Goal: Communication & Community: Answer question/provide support

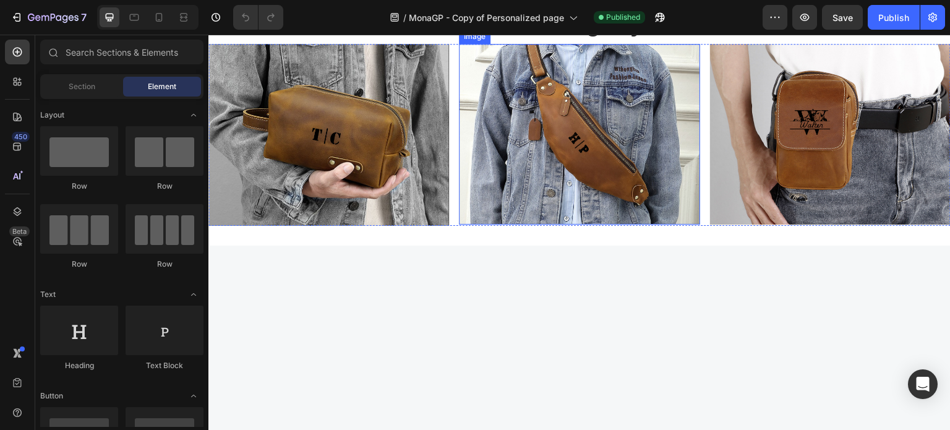
scroll to position [557, 0]
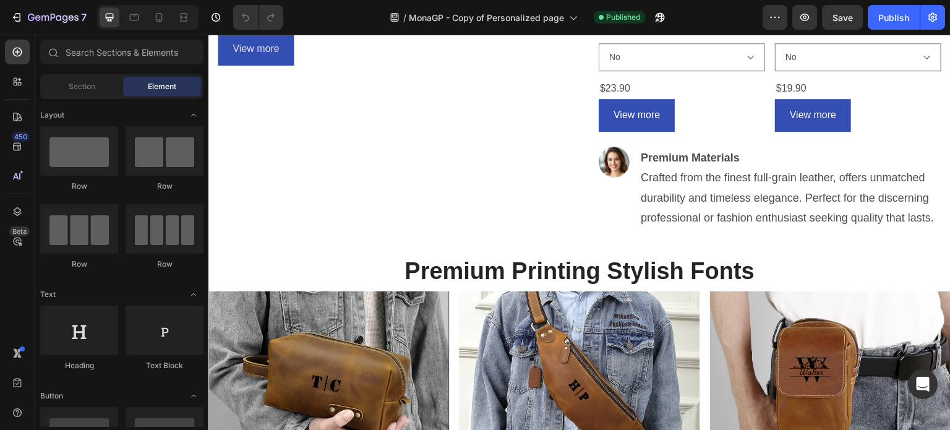
click at [681, 16] on div "{% render 'trustify-review-stars', product: product %}" at bounding box center [682, 1] width 166 height 30
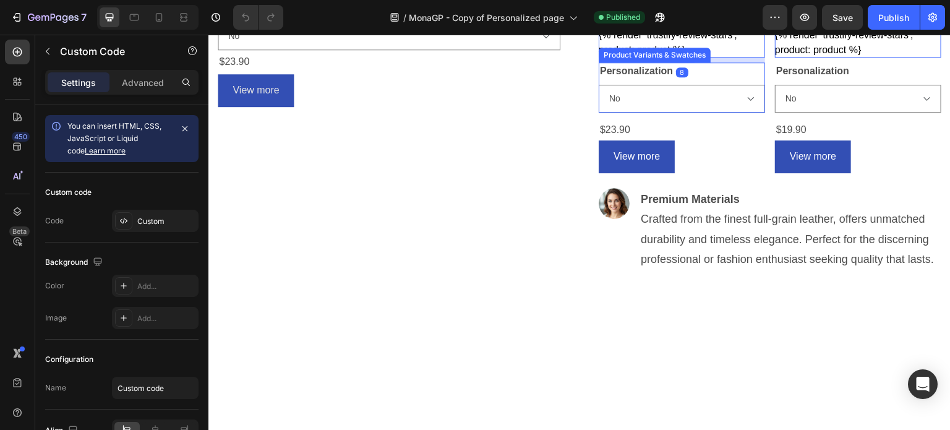
scroll to position [495, 0]
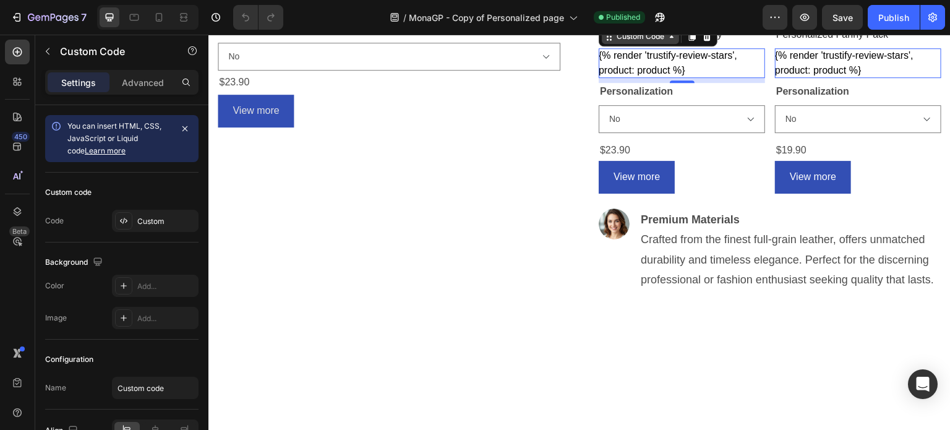
click at [652, 42] on div "Custom Code" at bounding box center [640, 36] width 53 height 11
click at [665, 78] on div "{% render 'trustify-review-stars', product: product %}" at bounding box center [682, 63] width 166 height 30
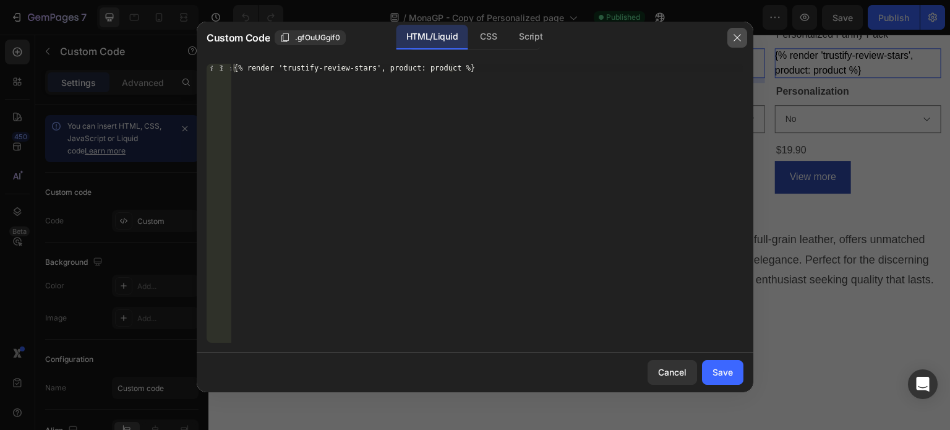
click at [735, 38] on icon "button" at bounding box center [737, 38] width 10 height 10
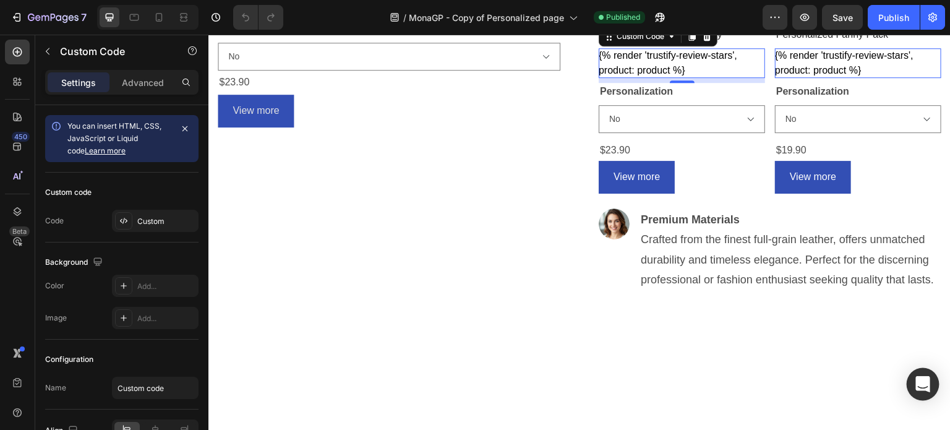
click at [923, 388] on icon "Open Intercom Messenger" at bounding box center [923, 384] width 16 height 16
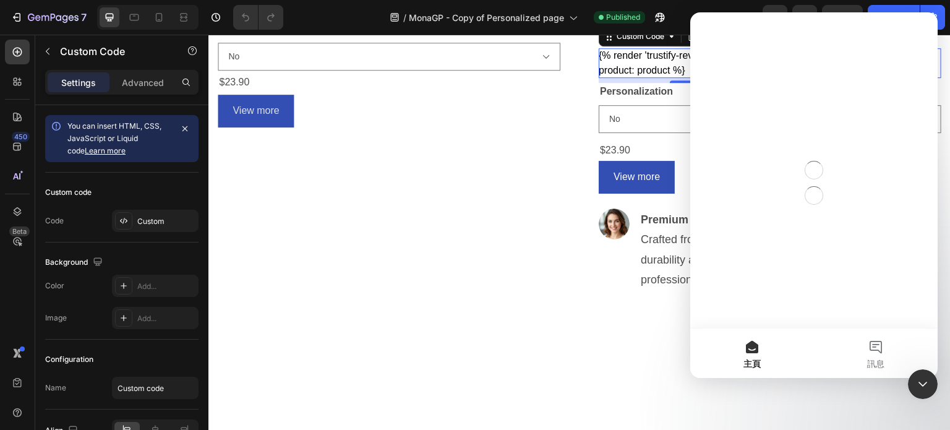
scroll to position [0, 0]
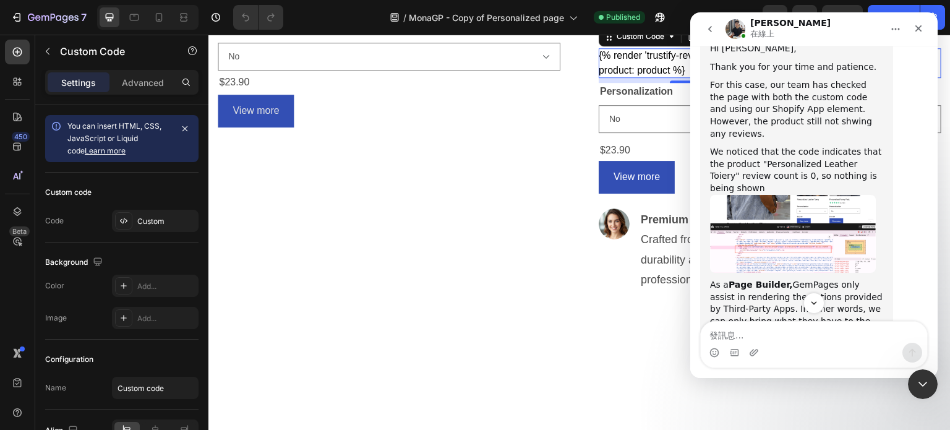
scroll to position [4564, 0]
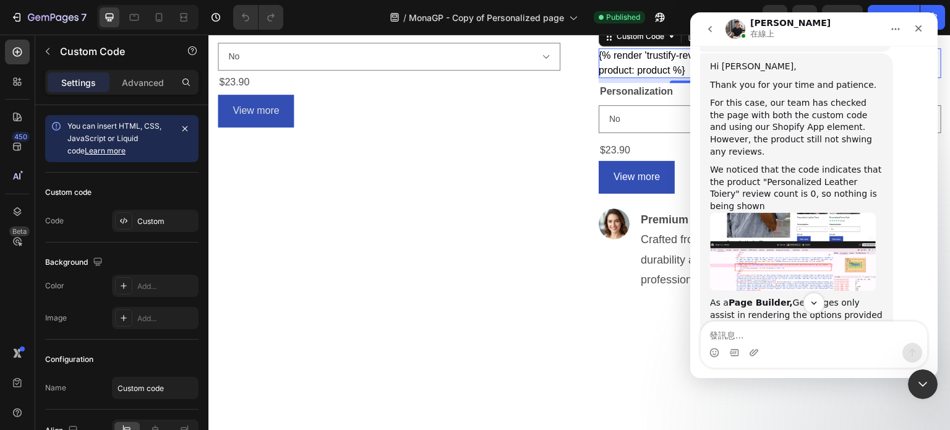
click at [788, 213] on img "Tony 說…" at bounding box center [793, 252] width 166 height 78
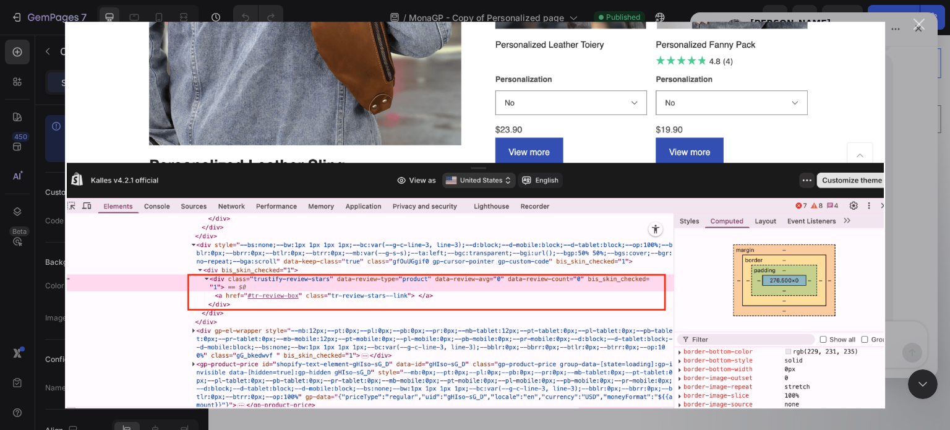
click at [917, 25] on div "關閉" at bounding box center [920, 25] width 12 height 12
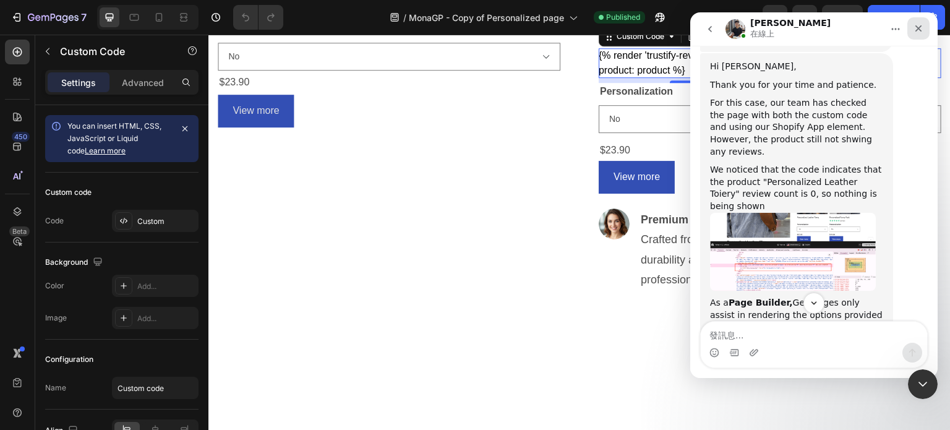
click at [918, 30] on icon "關閉" at bounding box center [919, 29] width 10 height 10
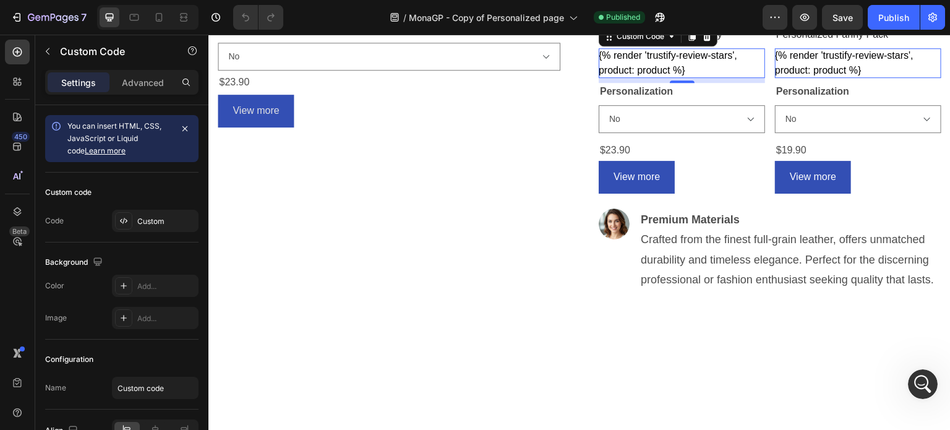
scroll to position [4688, 0]
click at [926, 384] on icon "開啟 Intercom Messenger" at bounding box center [921, 382] width 20 height 20
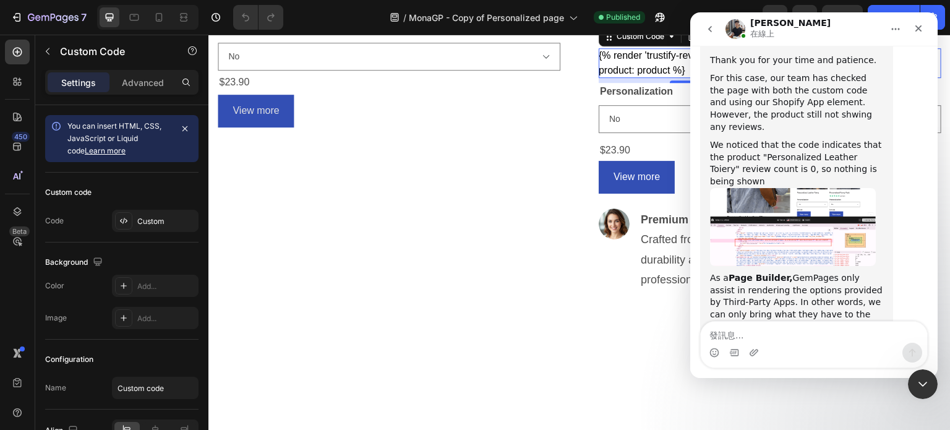
scroll to position [4502, 0]
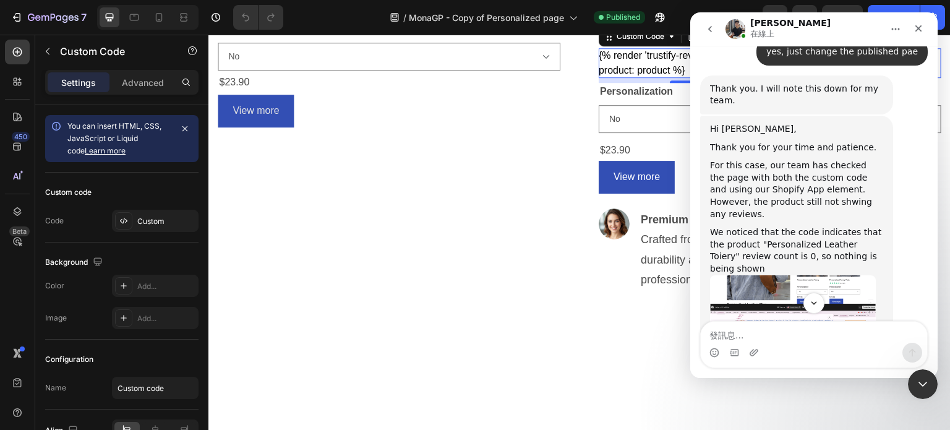
click at [787, 275] on img "Tony 說…" at bounding box center [793, 314] width 166 height 78
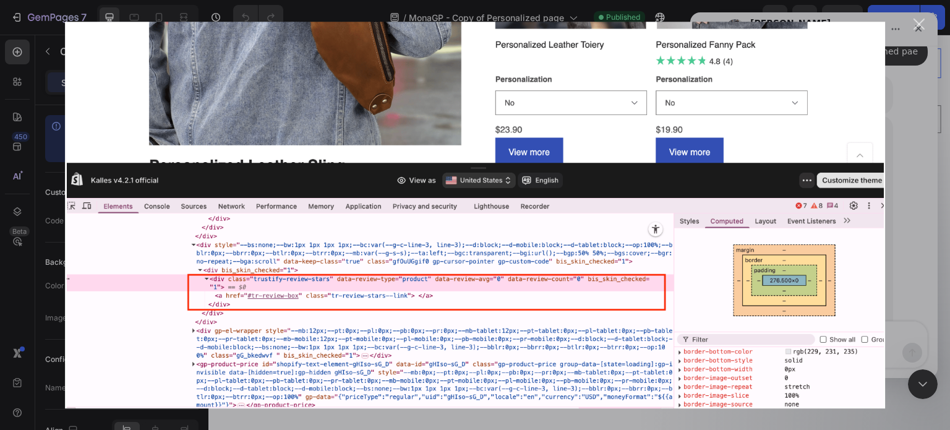
click at [921, 27] on div "關閉" at bounding box center [920, 25] width 12 height 12
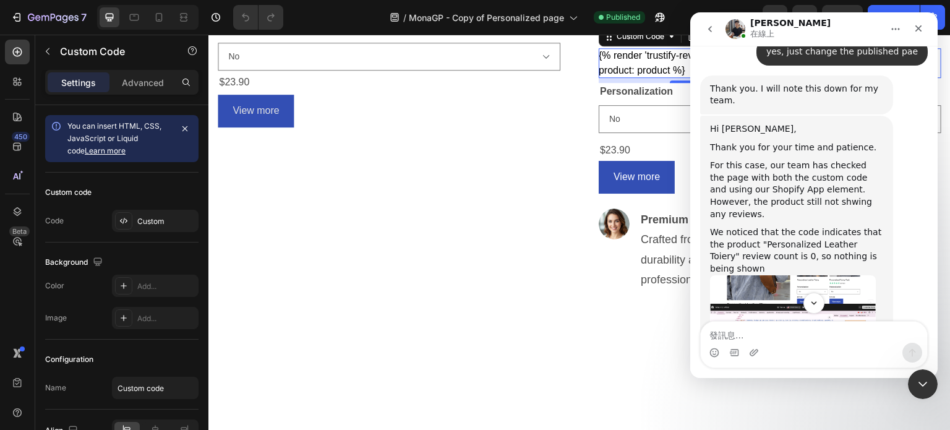
click at [781, 273] on div "Hi [PERSON_NAME], Thank you for your time and patience. For this case, our team…" at bounding box center [796, 353] width 173 height 461
click at [778, 275] on img "Tony 說…" at bounding box center [793, 314] width 166 height 78
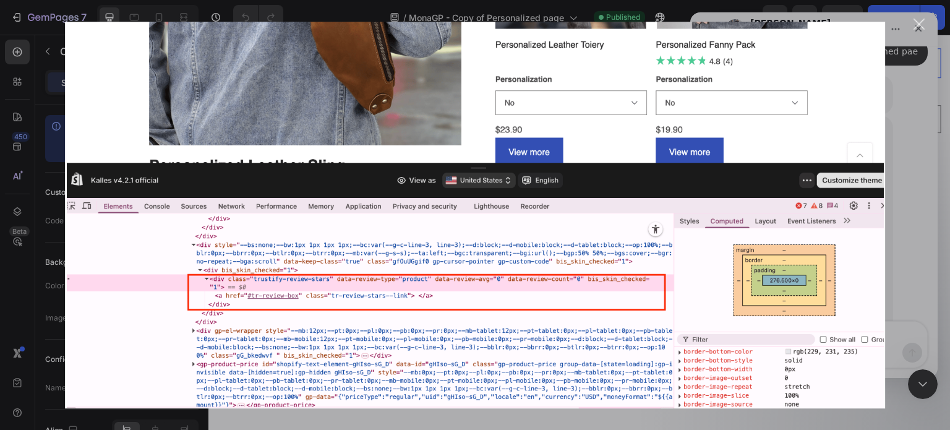
click at [919, 20] on div "關閉" at bounding box center [920, 25] width 12 height 12
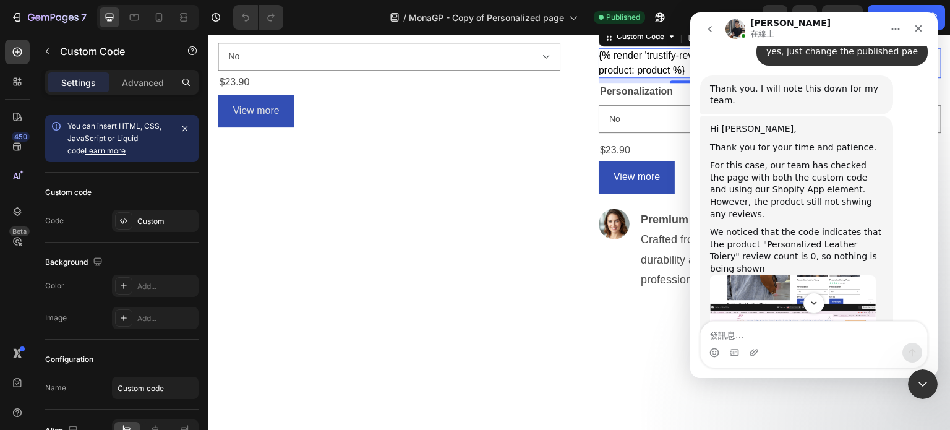
click at [628, 78] on div "{% render 'trustify-review-stars', product: product %}" at bounding box center [682, 63] width 166 height 30
click at [919, 28] on icon "關閉" at bounding box center [918, 28] width 7 height 7
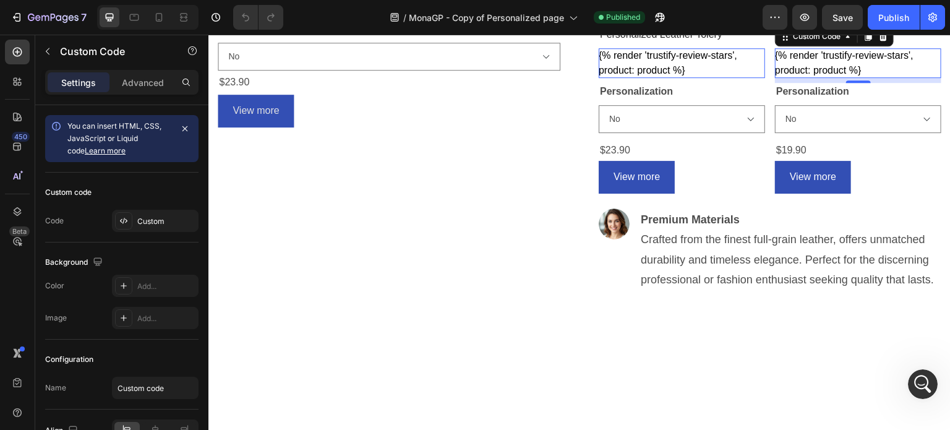
click at [765, 78] on div "{% render 'trustify-review-stars', product: product %}" at bounding box center [682, 63] width 166 height 30
click at [921, 383] on icon "開啟 Intercom Messenger" at bounding box center [921, 382] width 9 height 10
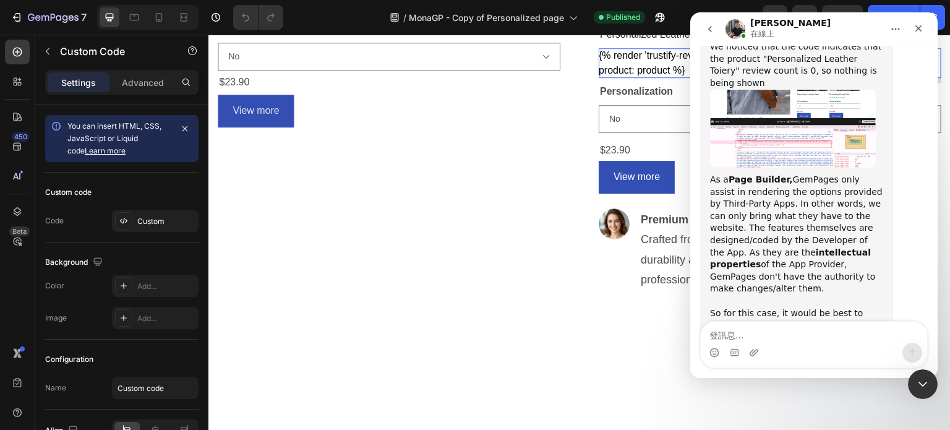
scroll to position [4688, 0]
type textarea "but it is shown correctly earlier [DATE]"
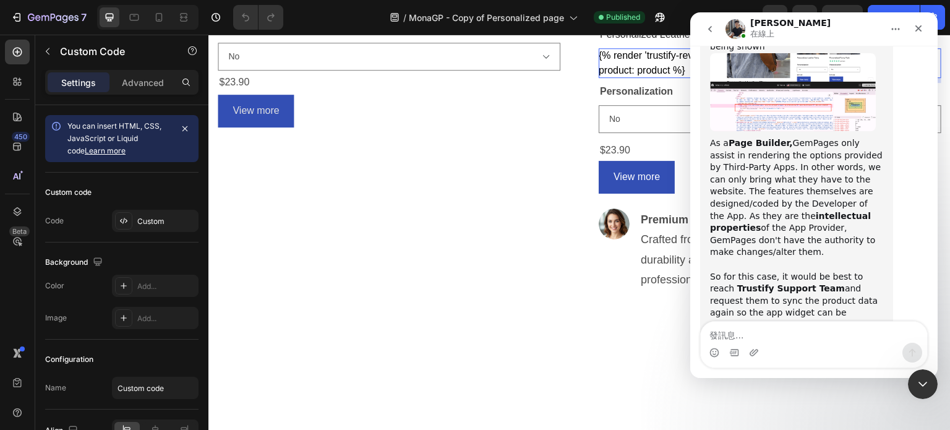
scroll to position [4725, 0]
click at [637, 78] on div "{% render 'trustify-review-stars', product: product %}" at bounding box center [682, 63] width 166 height 30
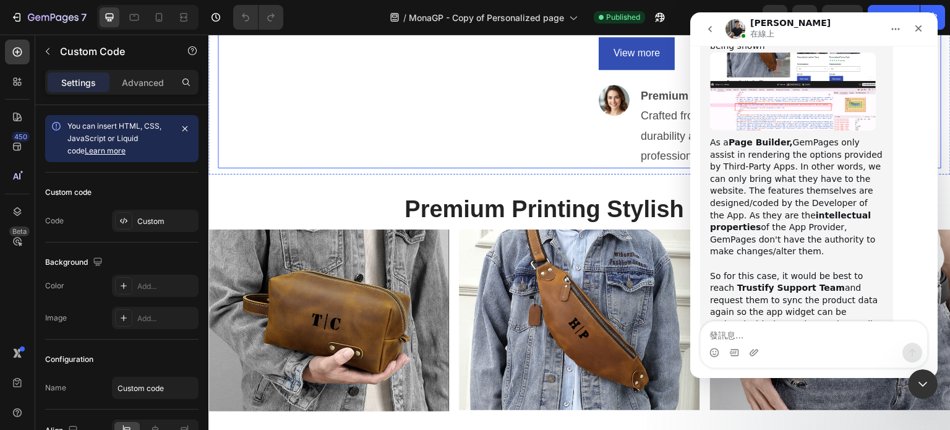
scroll to position [4772, 0]
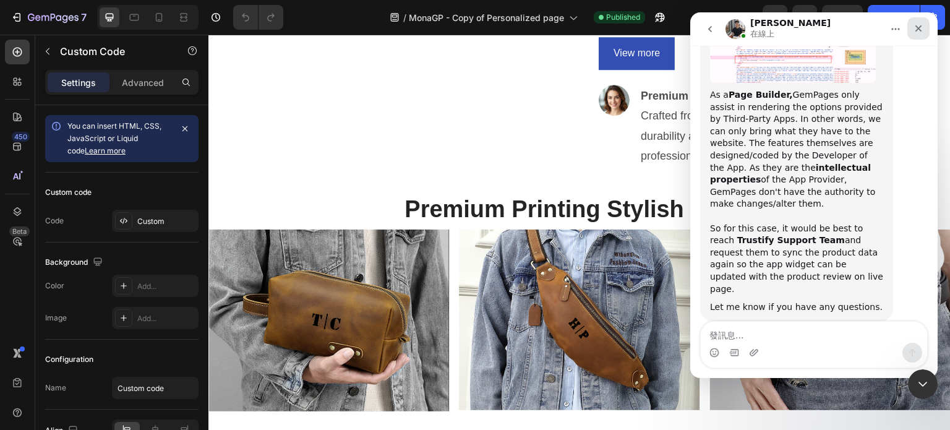
click at [920, 33] on icon "關閉" at bounding box center [919, 29] width 10 height 10
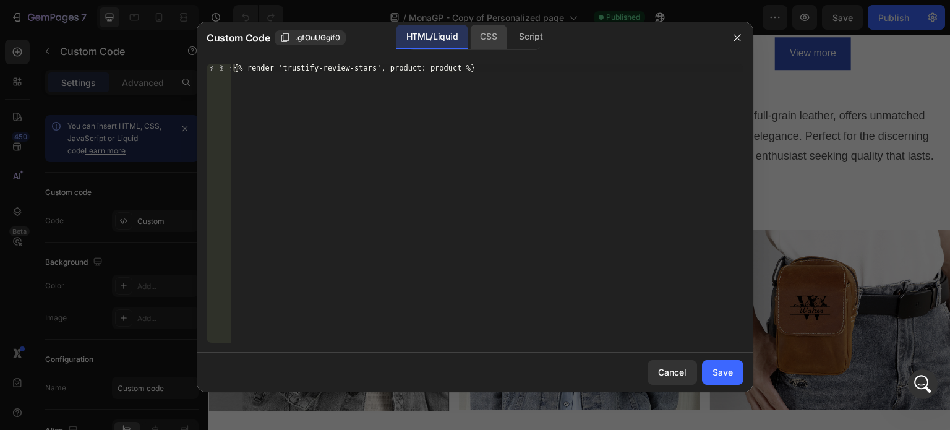
click at [509, 40] on div "CSS" at bounding box center [530, 37] width 43 height 25
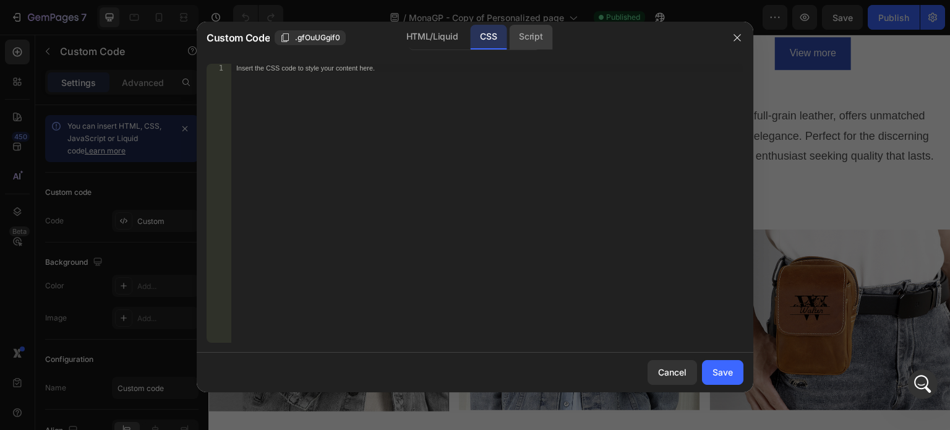
click at [539, 42] on div "Script" at bounding box center [530, 37] width 43 height 25
click at [730, 41] on button "button" at bounding box center [737, 38] width 20 height 20
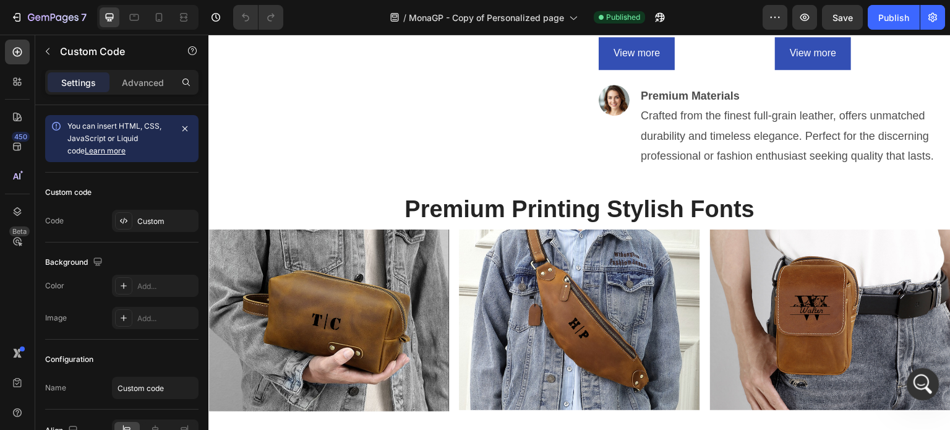
click at [910, 382] on div "開啟 Intercom Messenger" at bounding box center [921, 382] width 41 height 41
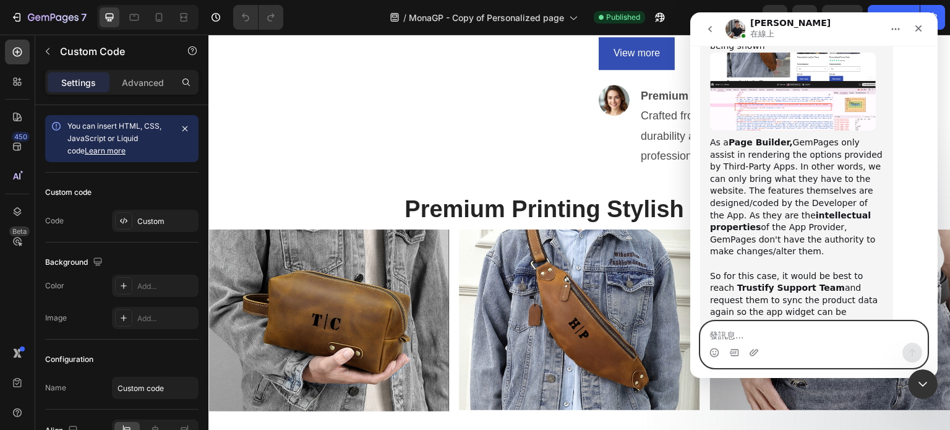
scroll to position [4772, 0]
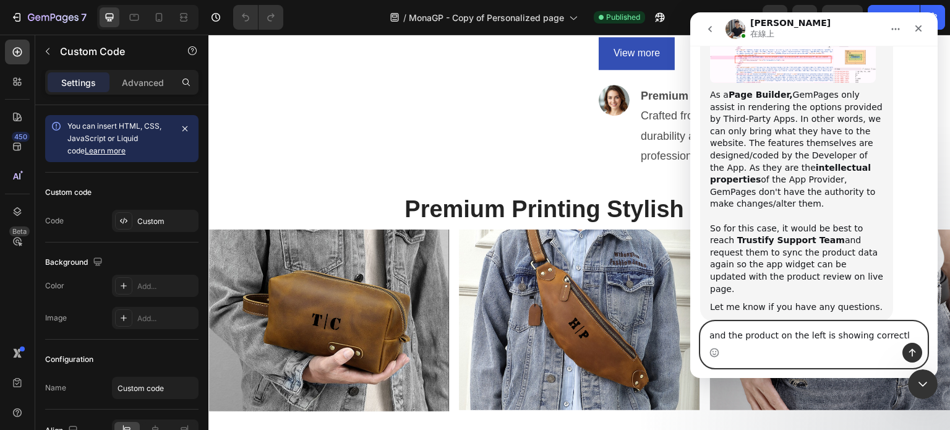
type textarea "and the product on the left is showing correctlu"
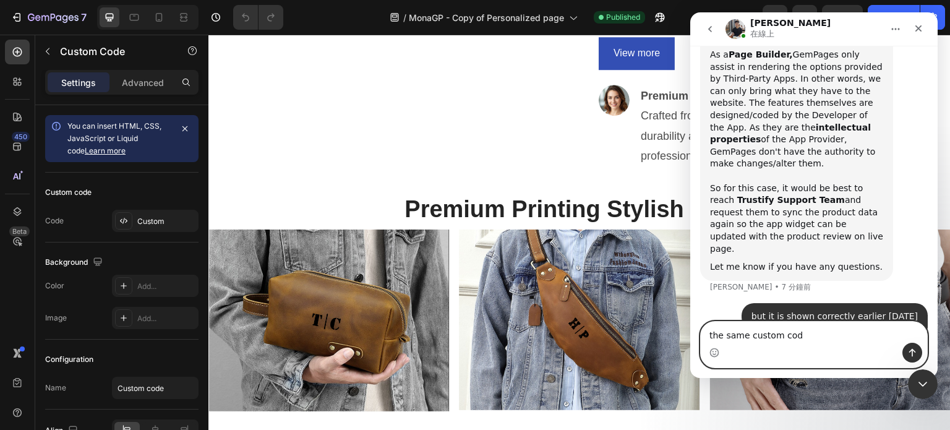
type textarea "the same custom code"
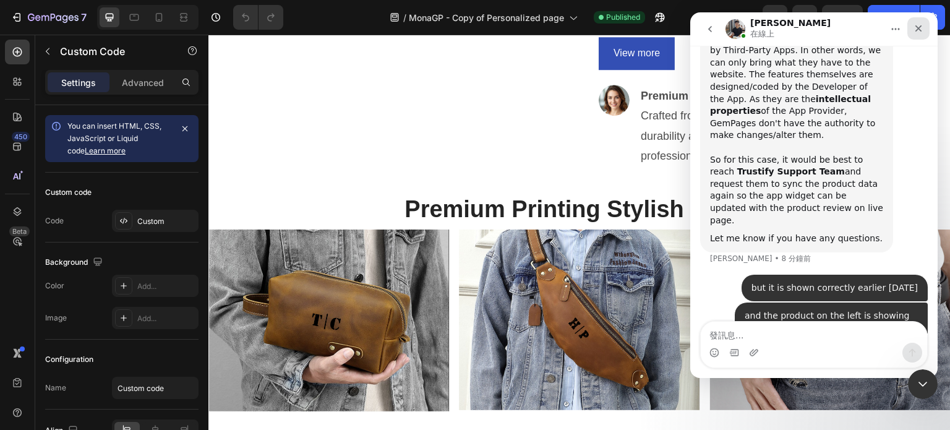
click at [920, 30] on icon "關閉" at bounding box center [918, 28] width 7 height 7
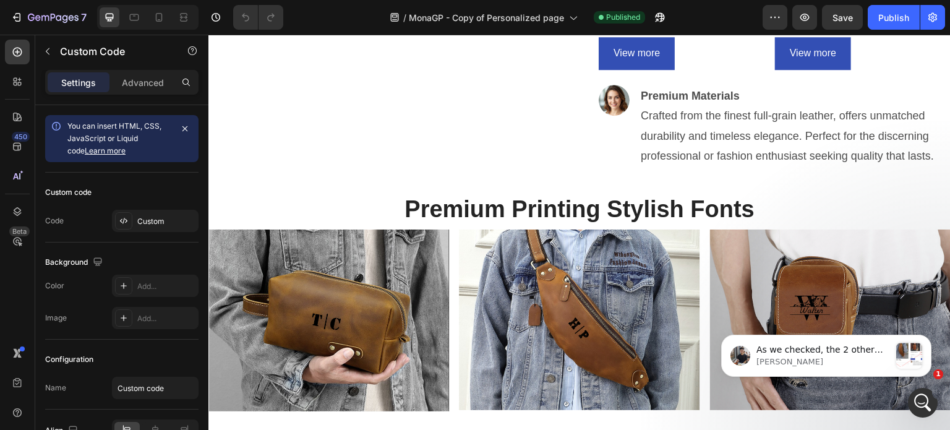
scroll to position [4931, 0]
click at [824, 350] on p "As we checked, the 2 other products still showing the review normally:" at bounding box center [823, 350] width 134 height 12
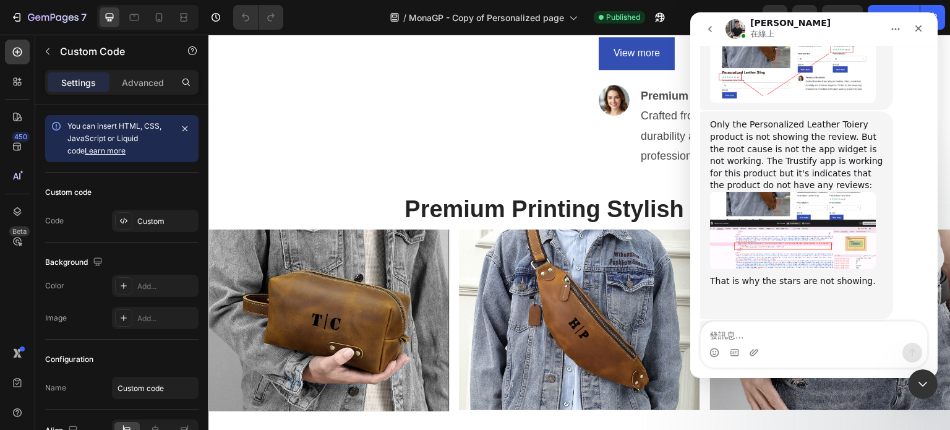
scroll to position [5267, 0]
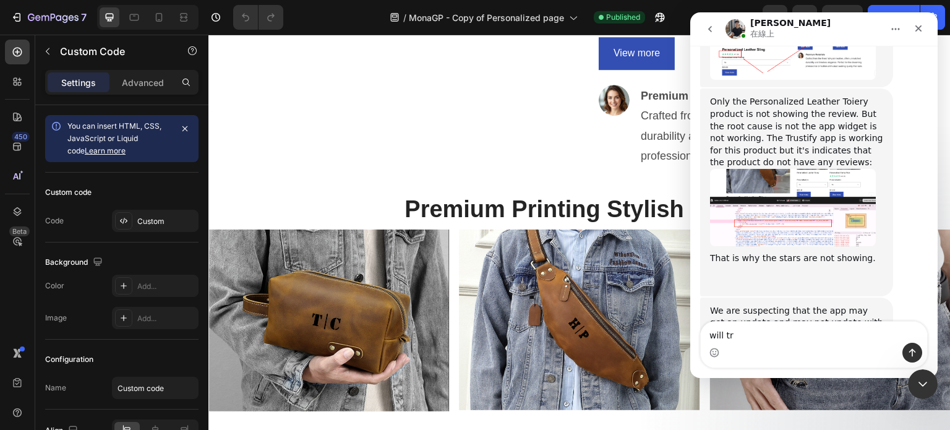
type textarea "will try"
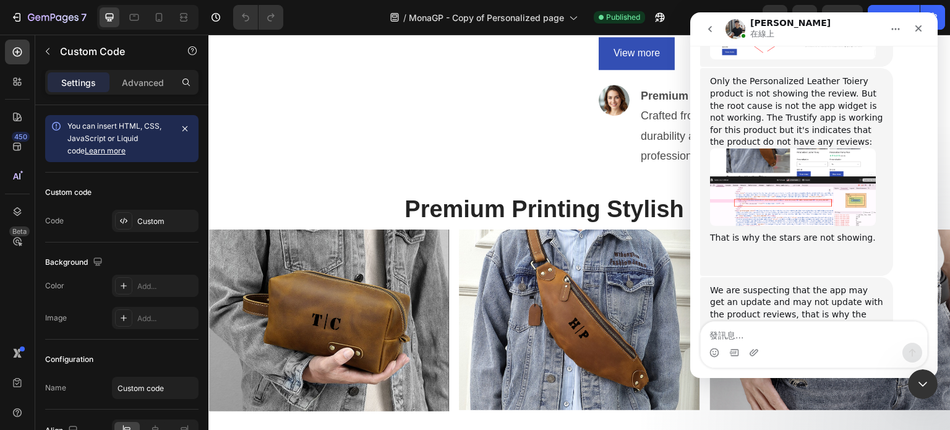
scroll to position [5283, 0]
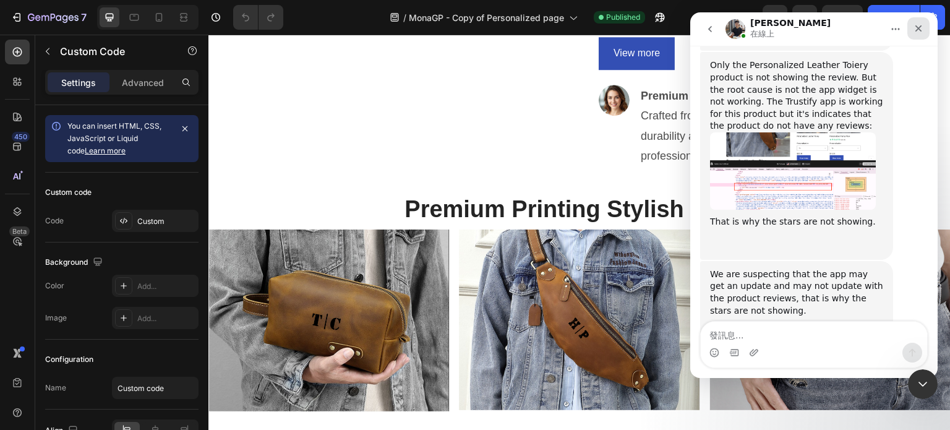
click at [921, 27] on icon "關閉" at bounding box center [919, 29] width 10 height 10
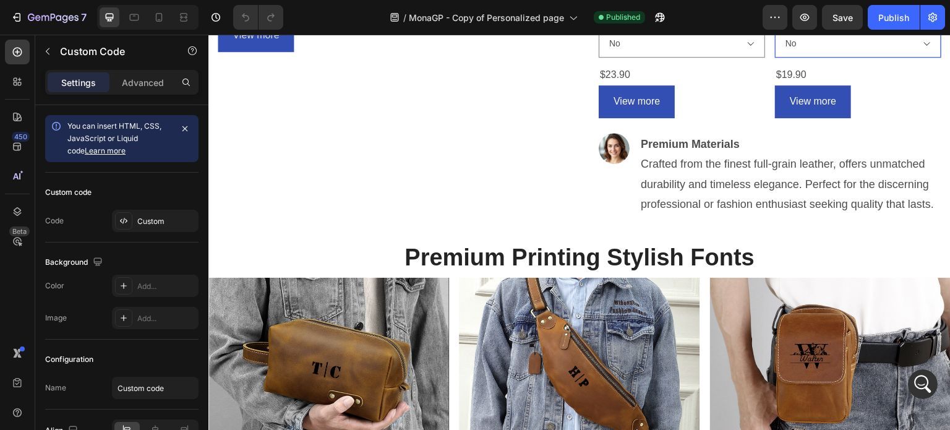
scroll to position [371, 0]
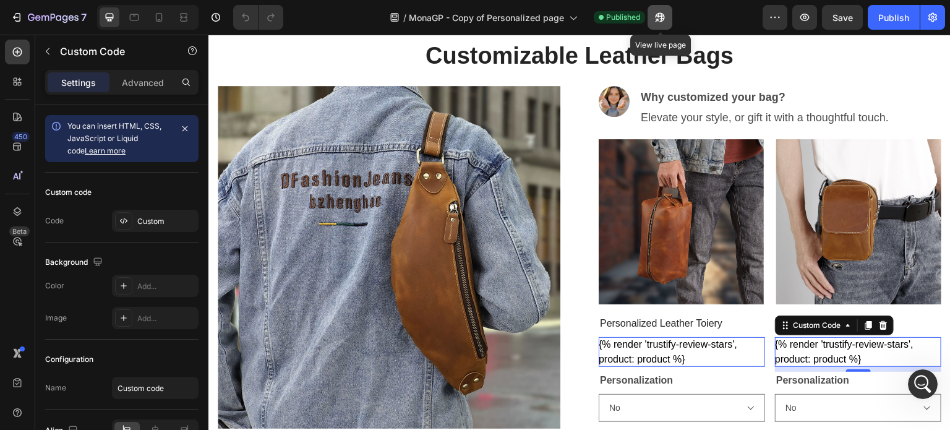
click at [658, 20] on icon "button" at bounding box center [657, 20] width 3 height 3
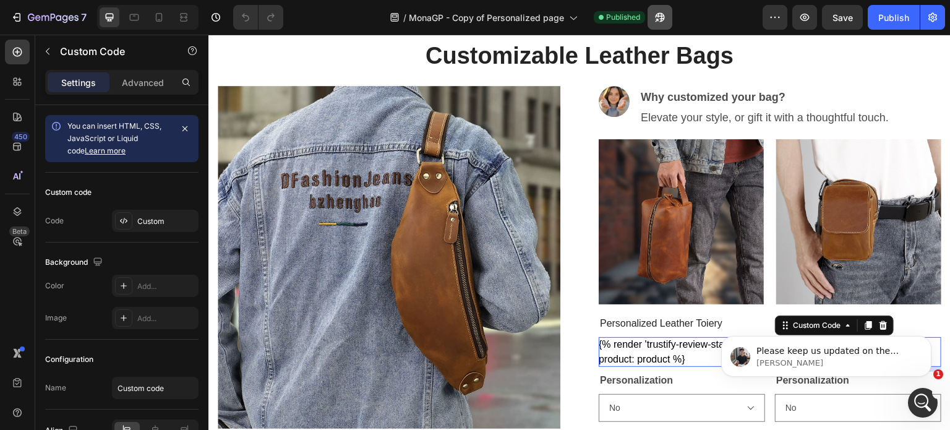
scroll to position [5332, 0]
